Goal: Find contact information: Find contact information

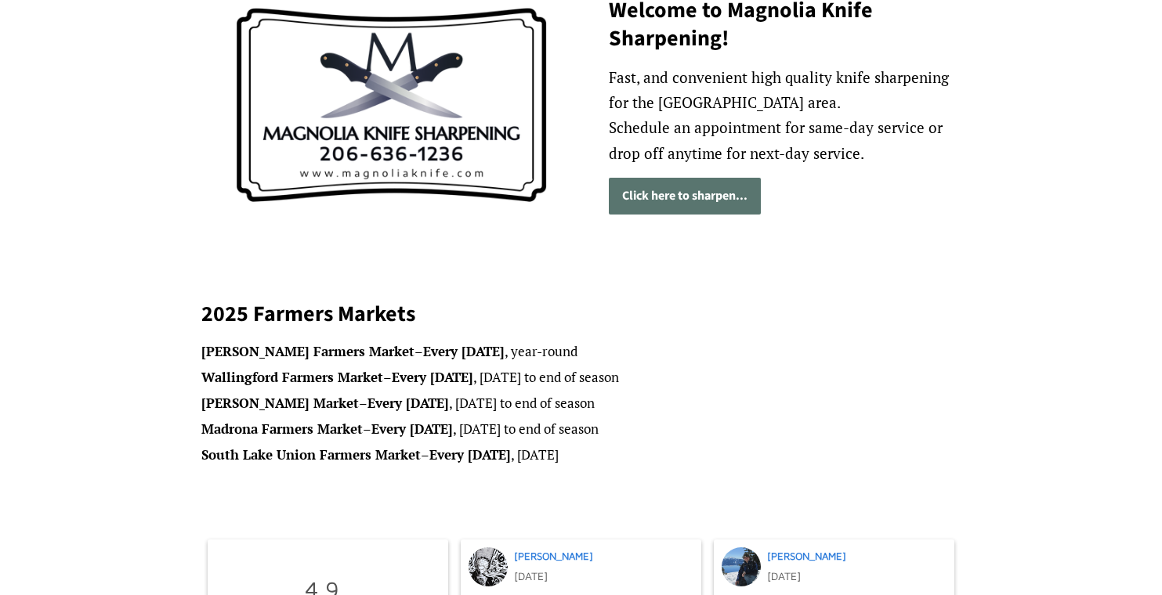
scroll to position [247, 0]
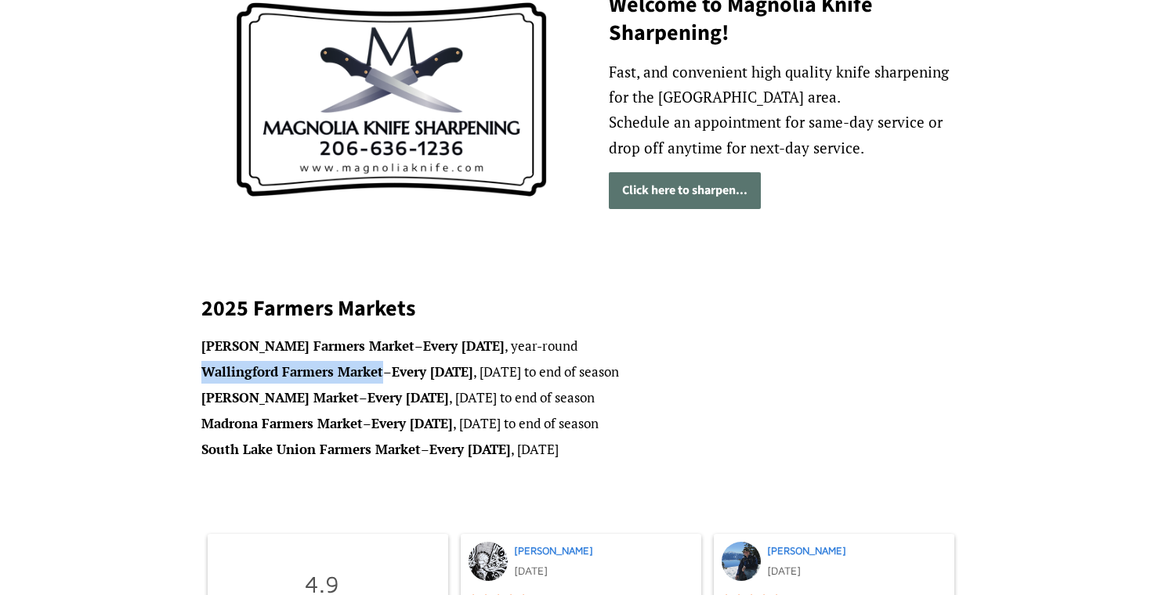
drag, startPoint x: 382, startPoint y: 374, endPoint x: 204, endPoint y: 363, distance: 178.9
click at [204, 363] on li "Wallingford Farmers Market – Every Wednesday , May 28th to end of season" at bounding box center [581, 372] width 760 height 23
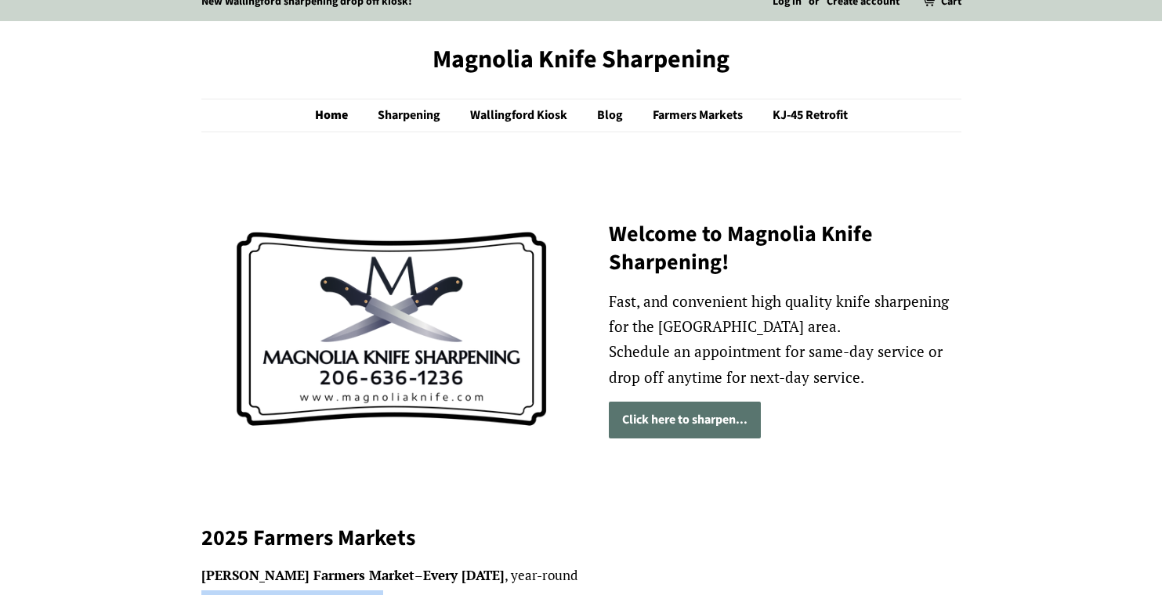
scroll to position [20, 0]
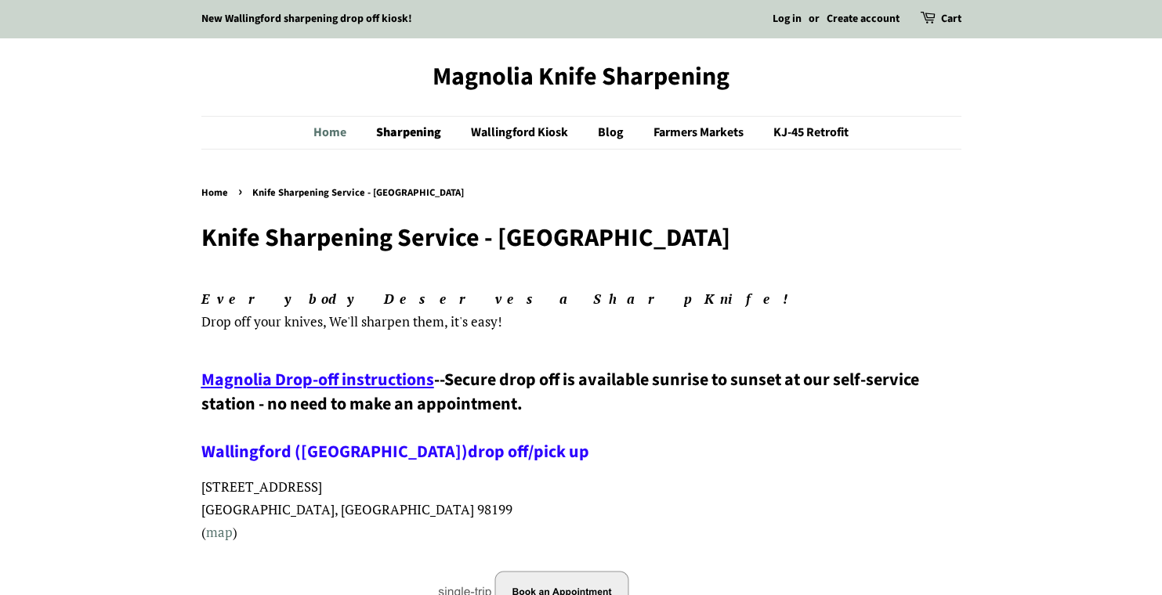
click at [336, 132] on link "Home" at bounding box center [337, 133] width 49 height 32
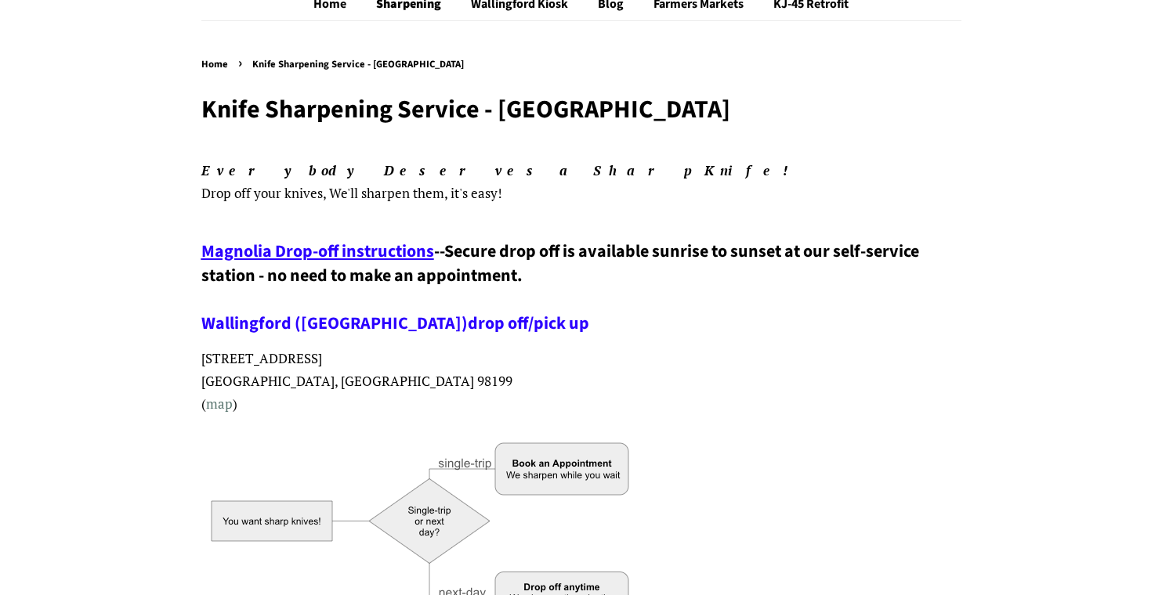
scroll to position [185, 0]
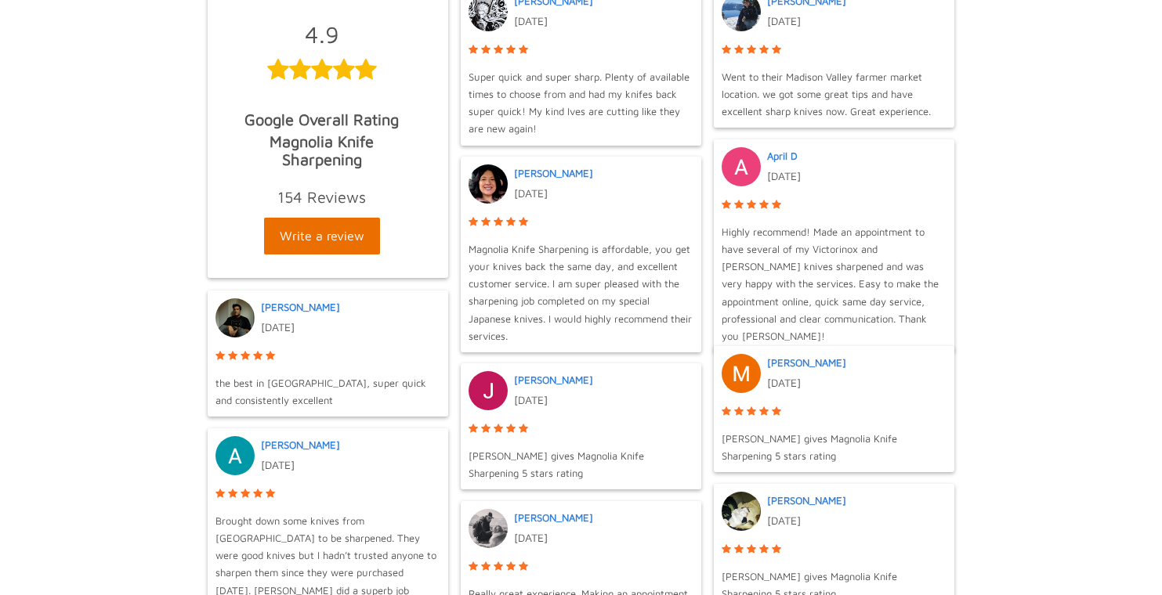
scroll to position [844, 0]
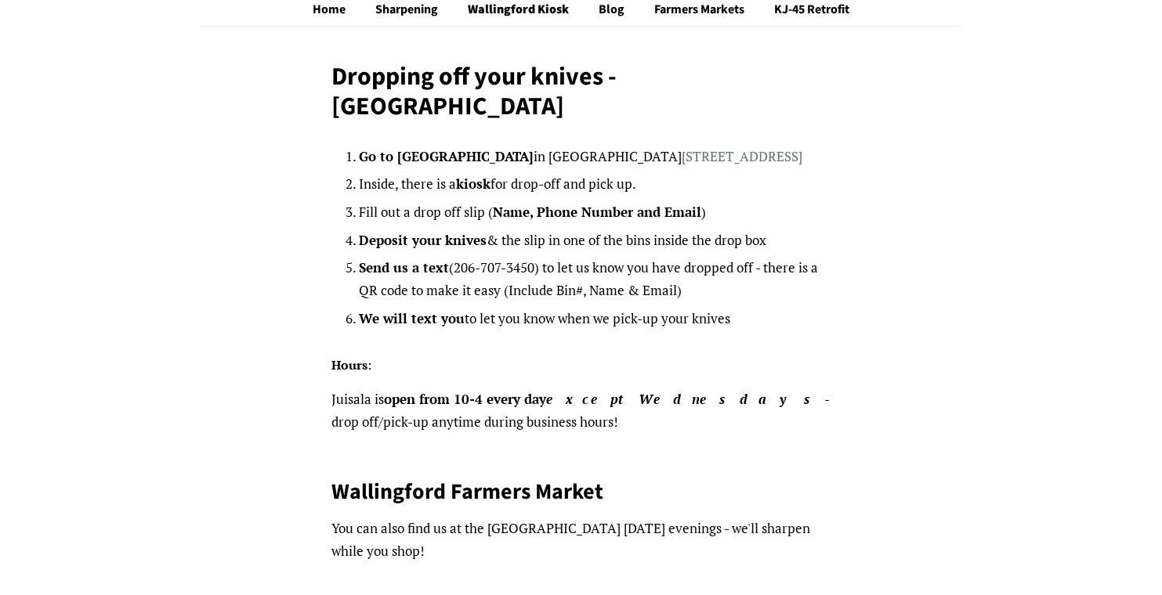
scroll to position [124, 0]
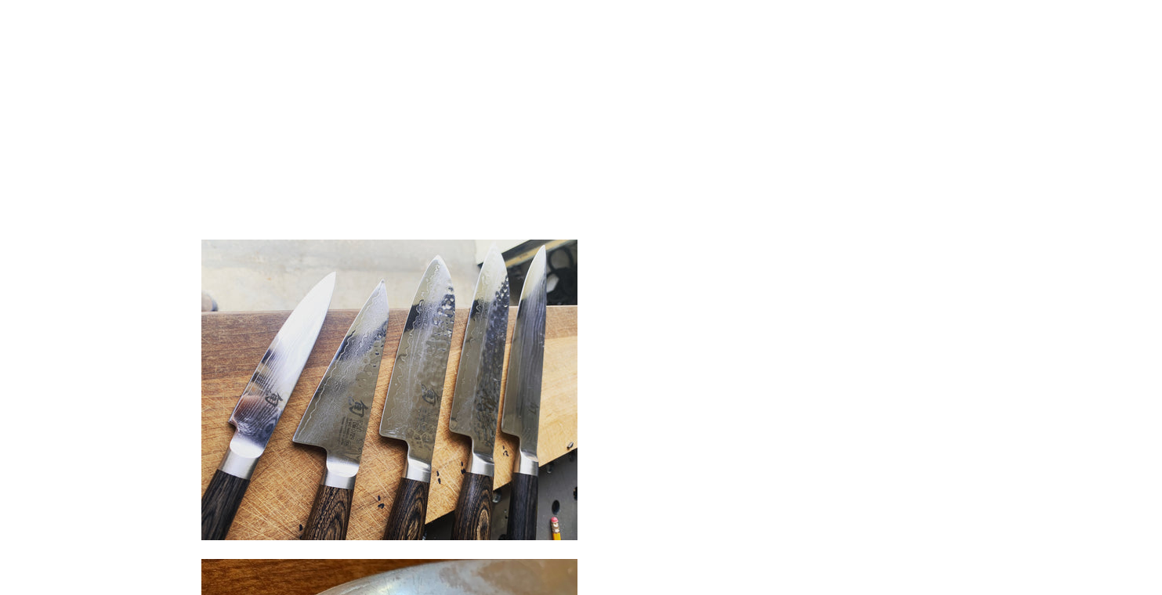
scroll to position [1959, 0]
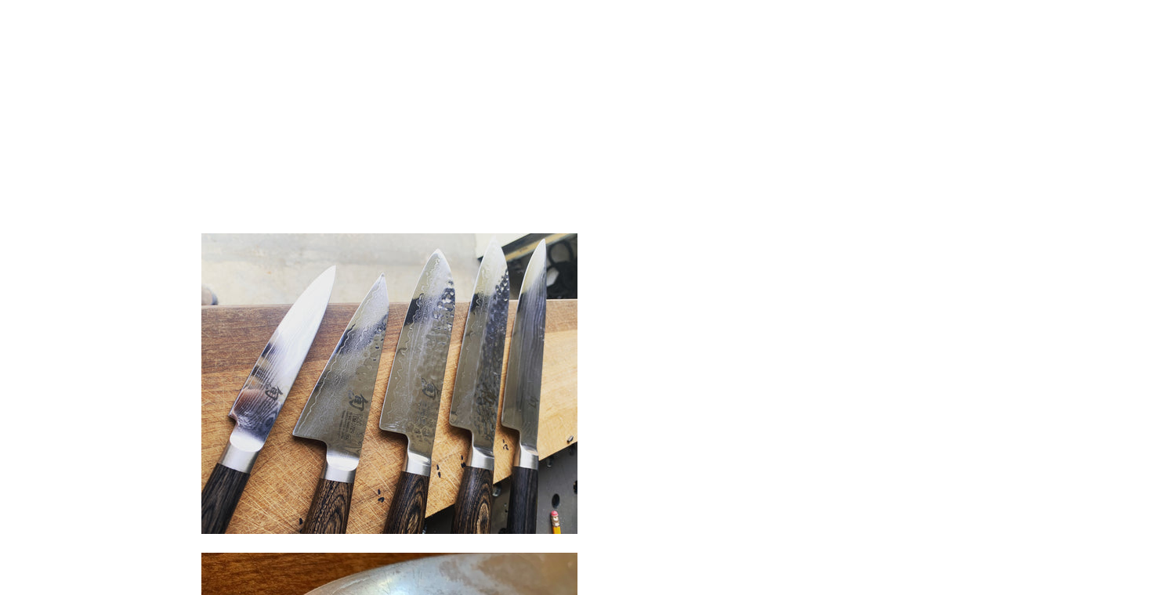
click at [692, 193] on p at bounding box center [581, 101] width 760 height 242
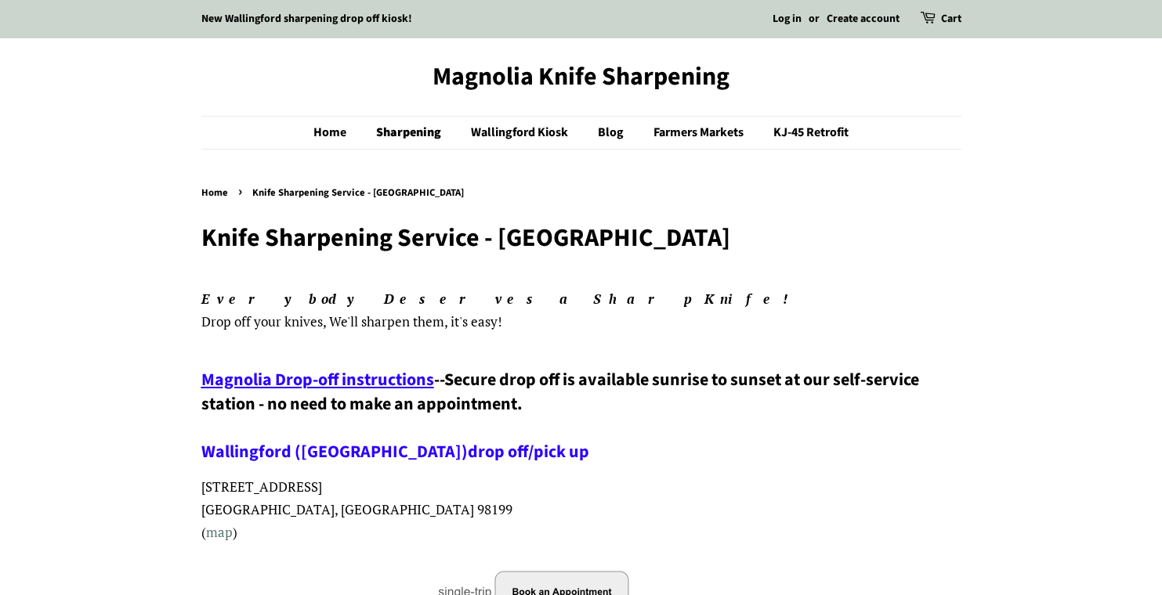
scroll to position [0, 0]
click at [692, 193] on nav "Home › Knife Sharpening Service - Seattle" at bounding box center [581, 193] width 760 height 17
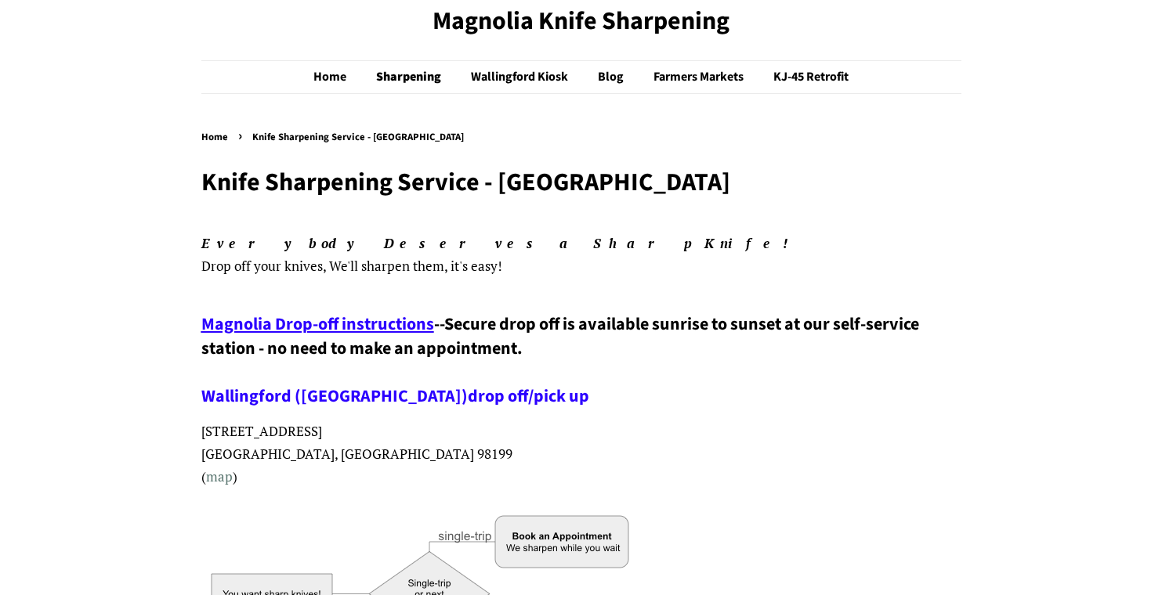
scroll to position [45, 0]
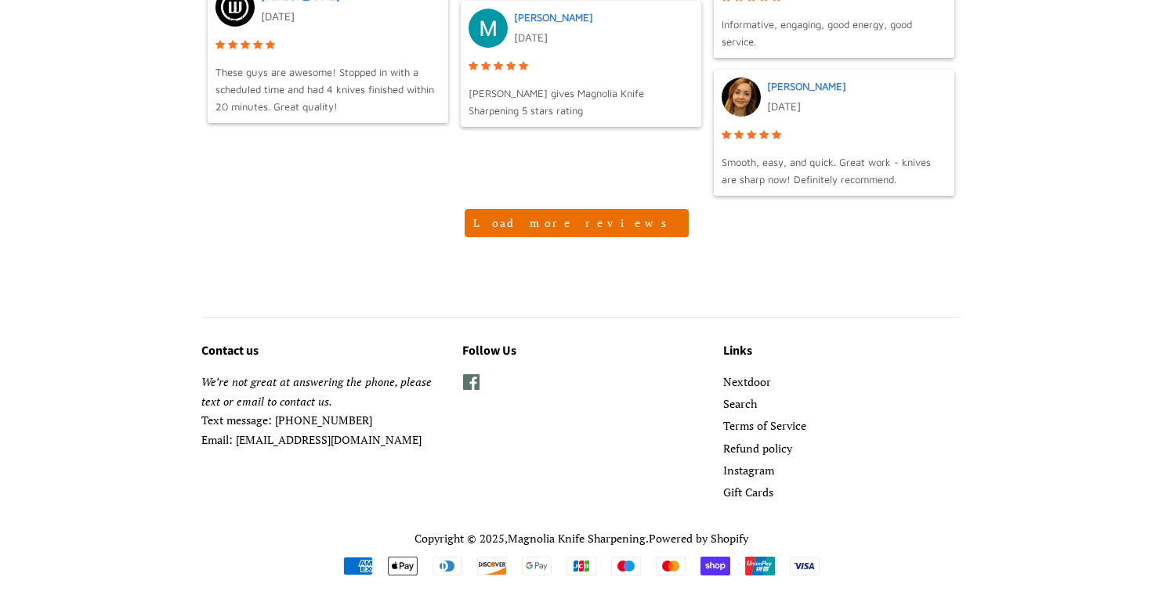
scroll to position [1779, 0]
click at [347, 436] on p "We’re not great at answering the phone, please text or email to contact us. Tex…" at bounding box center [319, 412] width 237 height 77
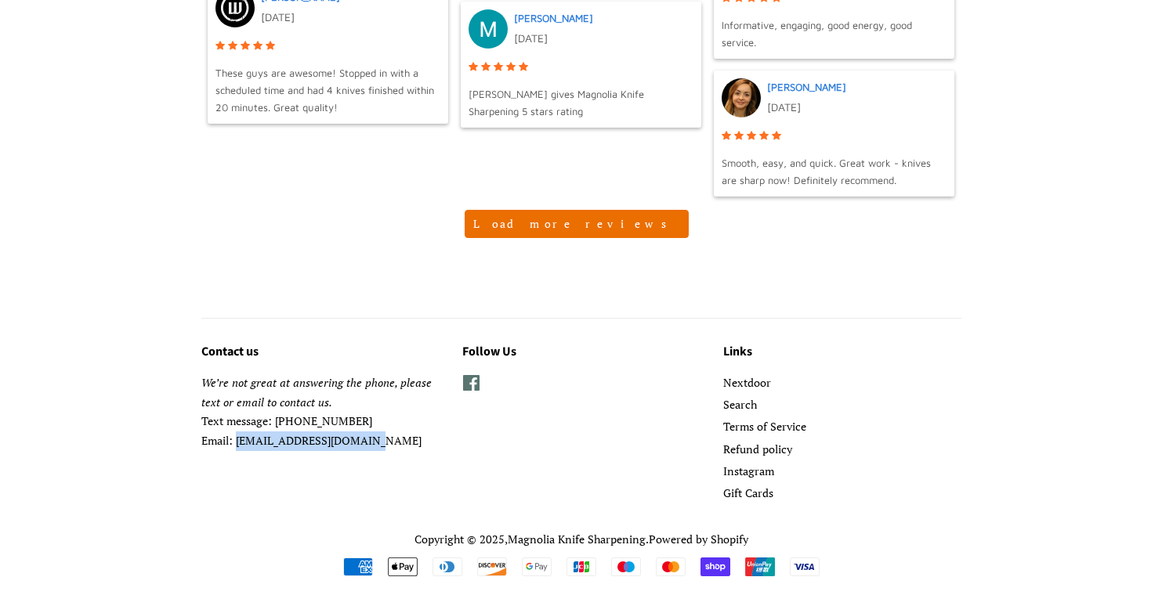
drag, startPoint x: 434, startPoint y: 431, endPoint x: 239, endPoint y: 438, distance: 195.1
click at [239, 438] on p "We’re not great at answering the phone, please text or email to contact us. Tex…" at bounding box center [319, 412] width 237 height 77
copy p "magnoliaknifesharpening@gmail.com"
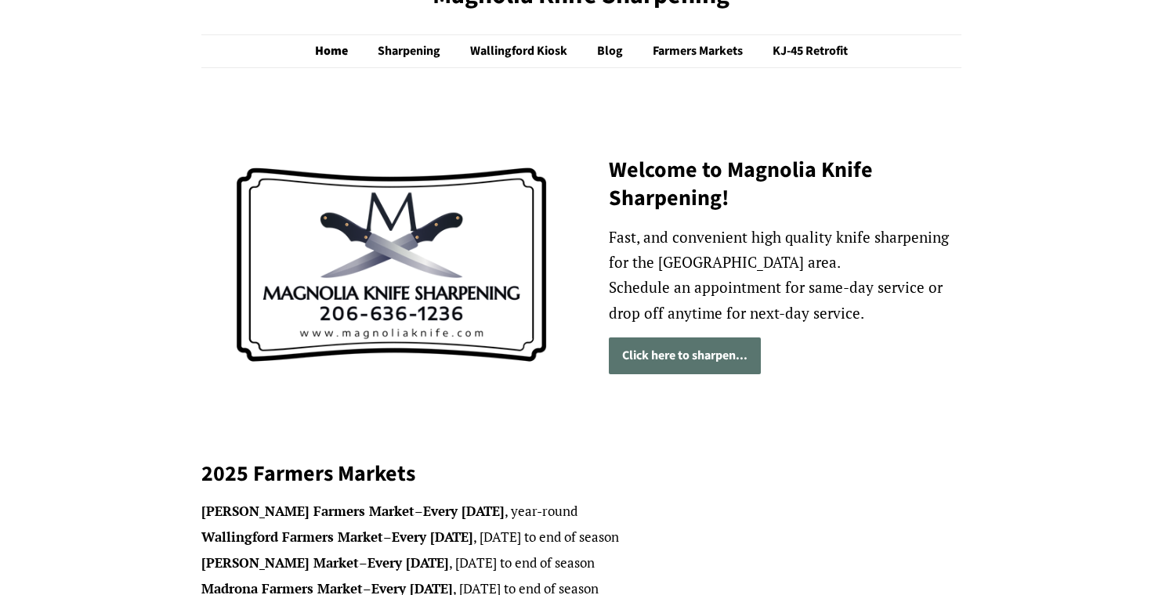
scroll to position [372, 0]
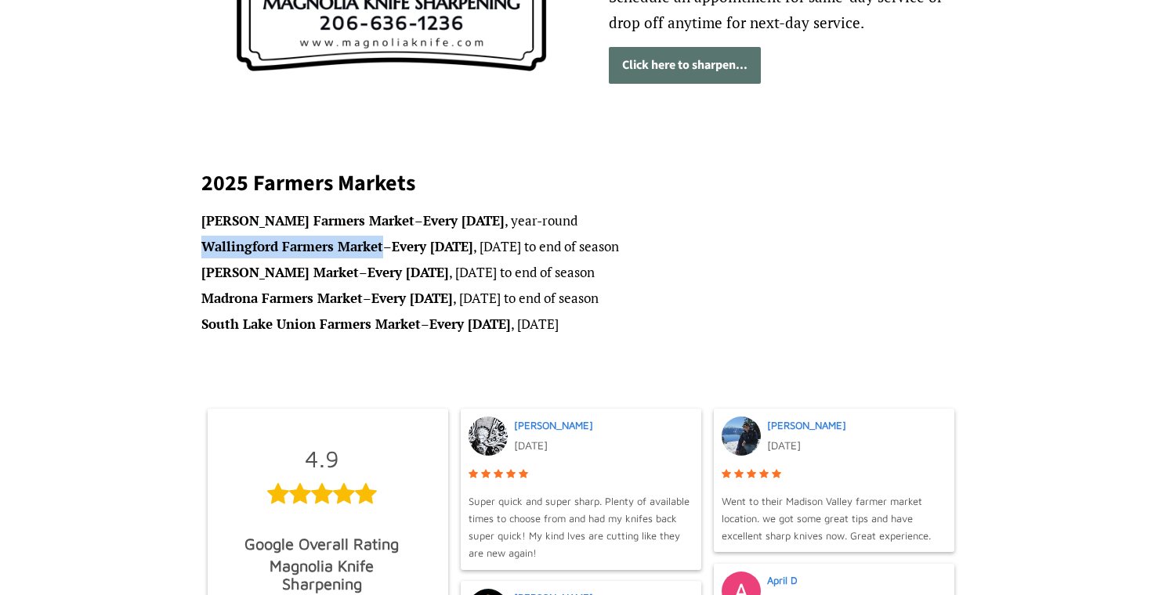
drag, startPoint x: 381, startPoint y: 248, endPoint x: 202, endPoint y: 241, distance: 178.7
click at [202, 241] on strong "Wallingford Farmers Market" at bounding box center [292, 246] width 182 height 18
copy strong "Wallingford Farmers Market"
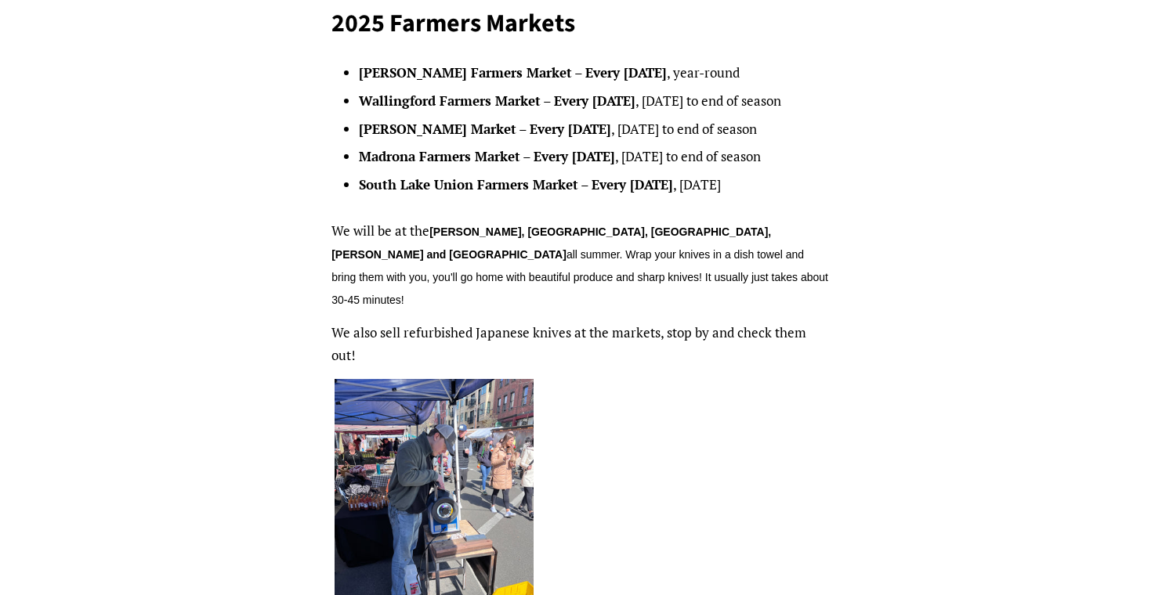
scroll to position [181, 0]
